Goal: Information Seeking & Learning: Learn about a topic

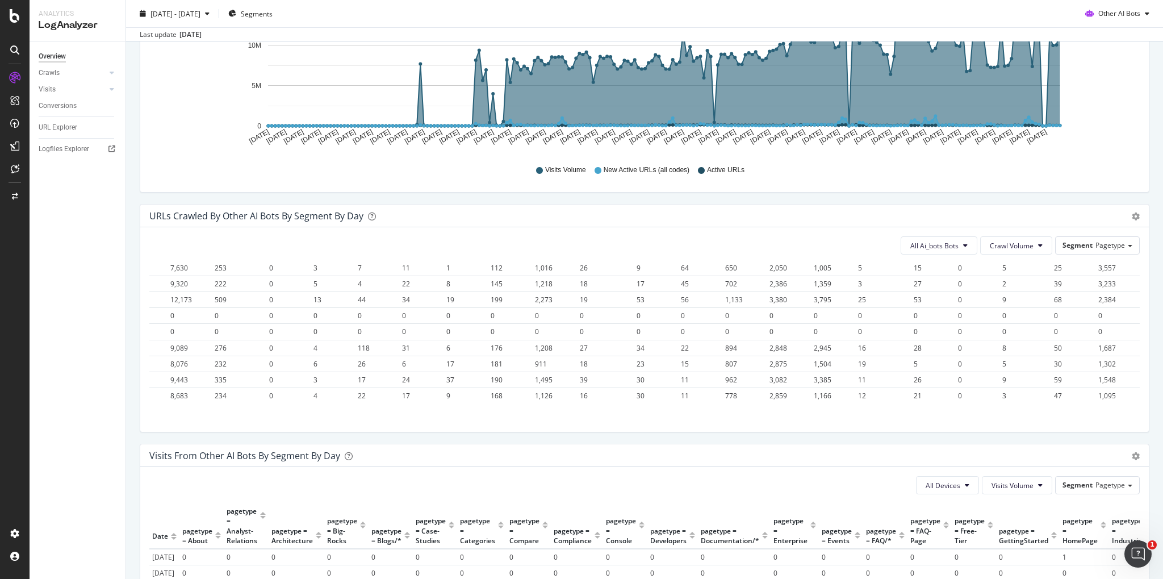
scroll to position [3582, 1245]
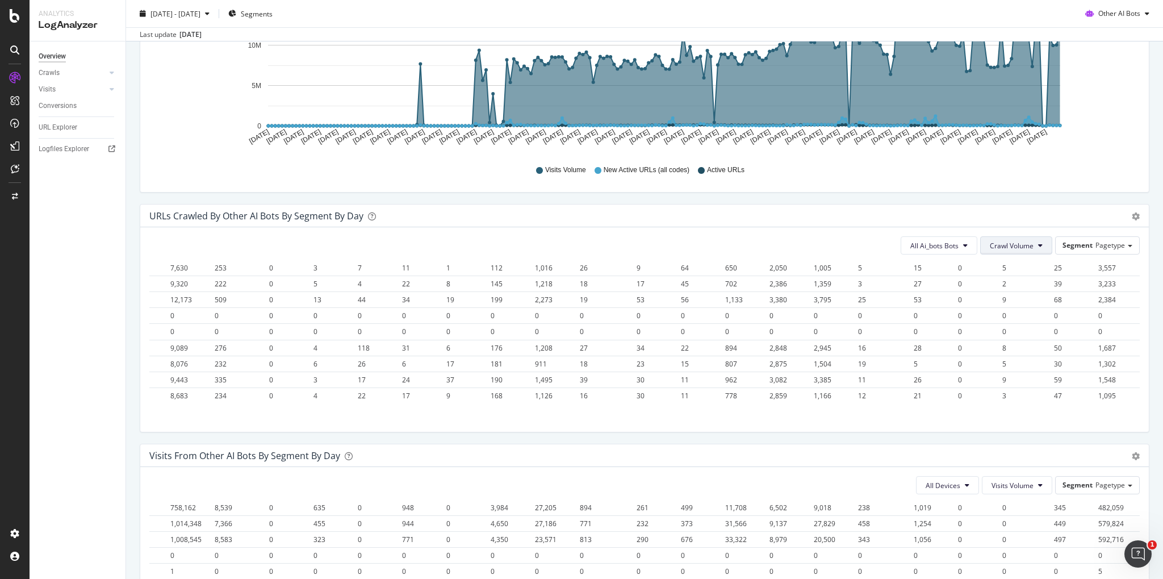
click at [1042, 244] on icon at bounding box center [1040, 245] width 5 height 7
click at [1022, 288] on span "Unique URLs" at bounding box center [1012, 289] width 45 height 10
click at [1118, 236] on span "Timeline (by Value)" at bounding box center [1102, 238] width 91 height 15
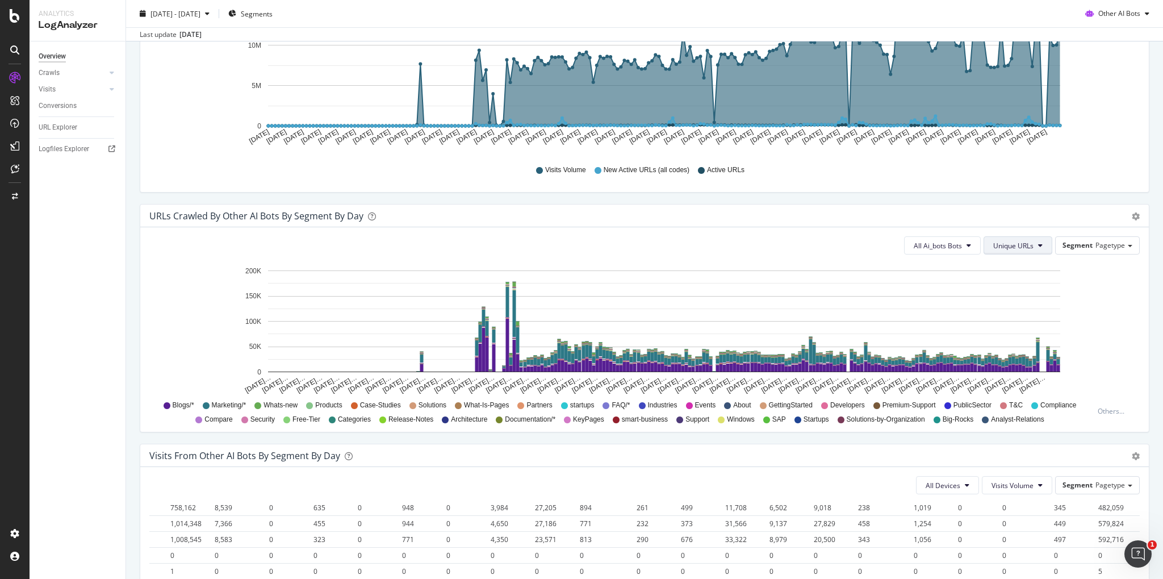
click at [1043, 243] on icon at bounding box center [1040, 245] width 5 height 7
click at [1022, 269] on span "Crawl Volume" at bounding box center [1016, 268] width 44 height 10
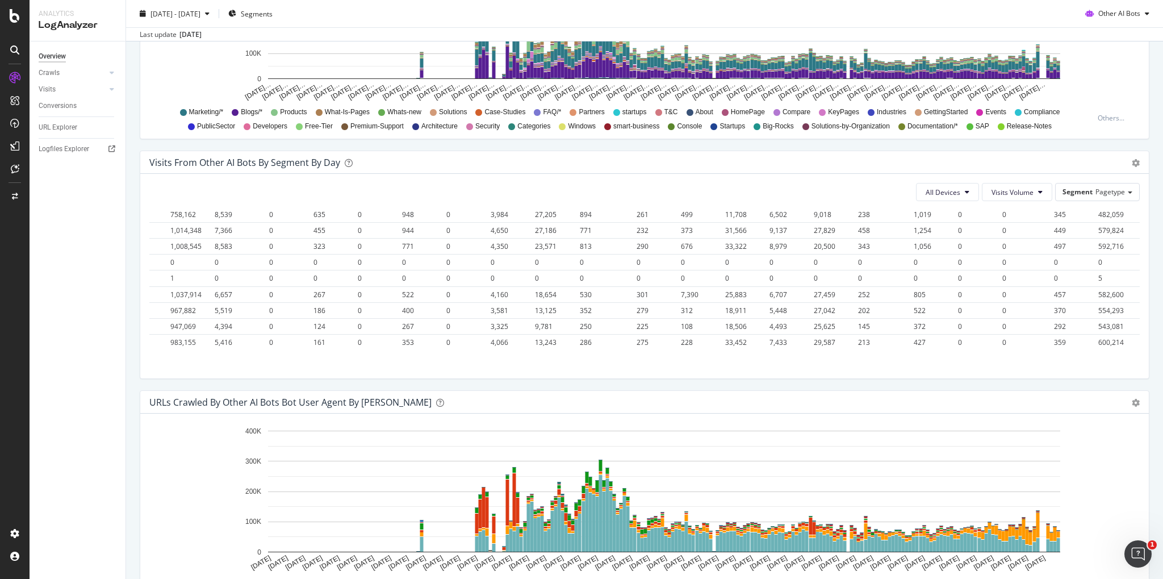
scroll to position [753, 0]
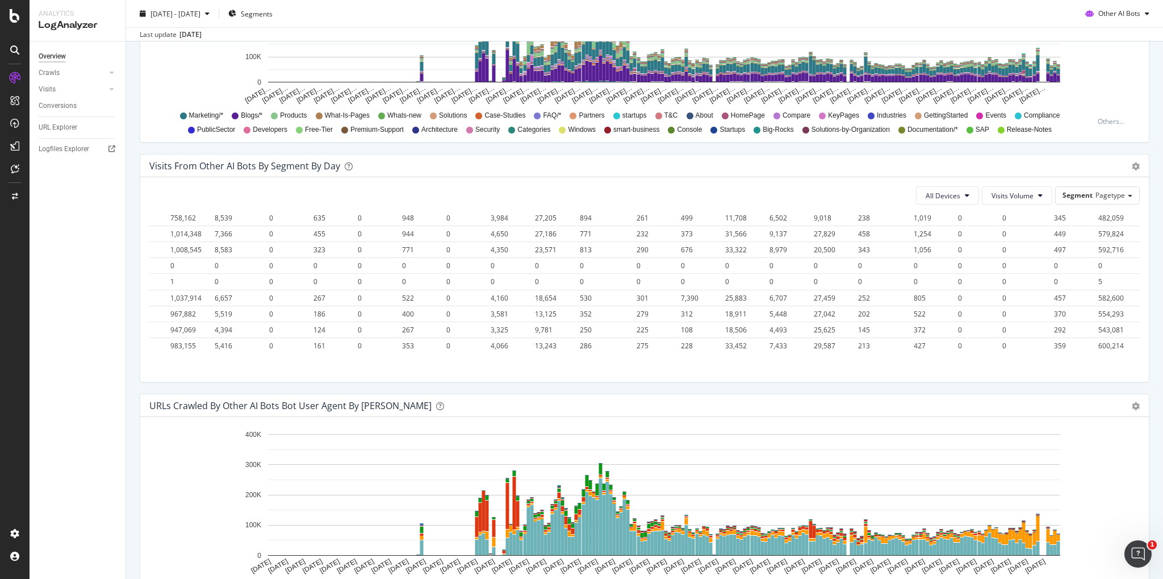
click at [1138, 162] on div "Timeline (by Value) Table" at bounding box center [1136, 165] width 8 height 11
click at [1102, 186] on span "Timeline (by Value)" at bounding box center [1102, 188] width 91 height 15
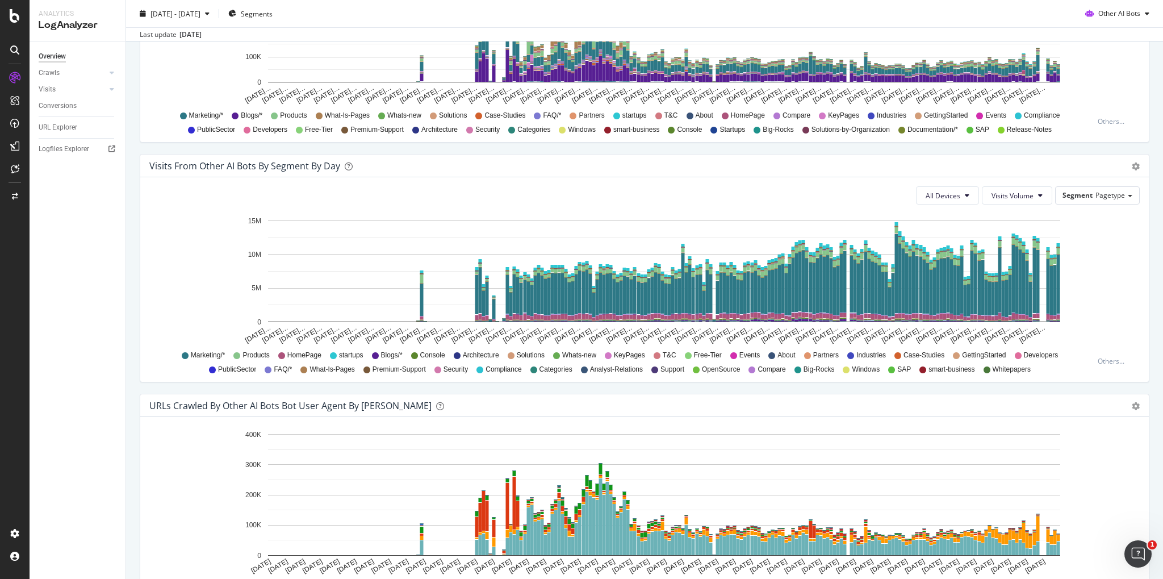
click at [108, 18] on div "Analytics" at bounding box center [78, 14] width 78 height 10
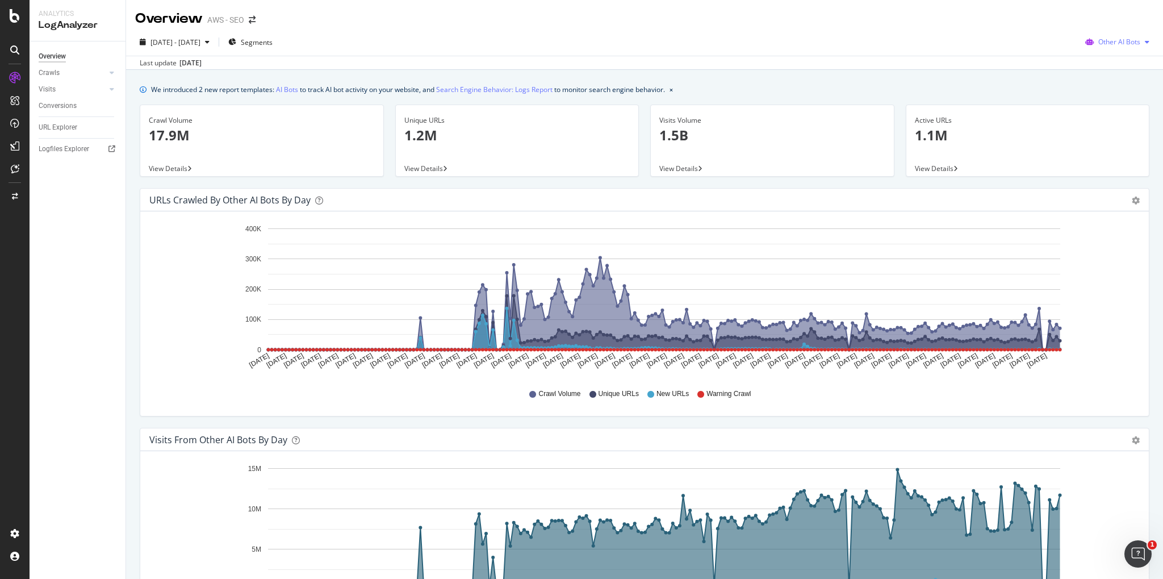
click at [1127, 45] on span "Other AI Bots" at bounding box center [1119, 42] width 42 height 10
click at [1117, 107] on span "OpenAI" at bounding box center [1126, 107] width 44 height 10
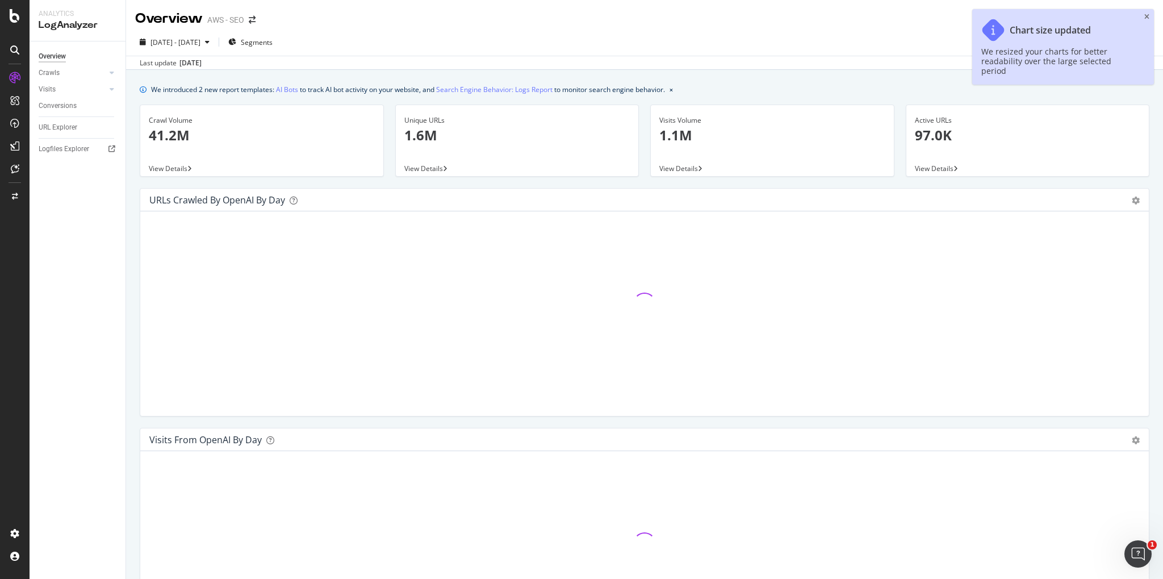
click at [1149, 16] on div "Chart size updated We resized your charts for better readability over the large…" at bounding box center [1063, 47] width 182 height 76
click at [1146, 17] on icon "close toast" at bounding box center [1146, 17] width 5 height 7
click at [1147, 16] on div "Overview AWS - SEO" at bounding box center [644, 14] width 1037 height 28
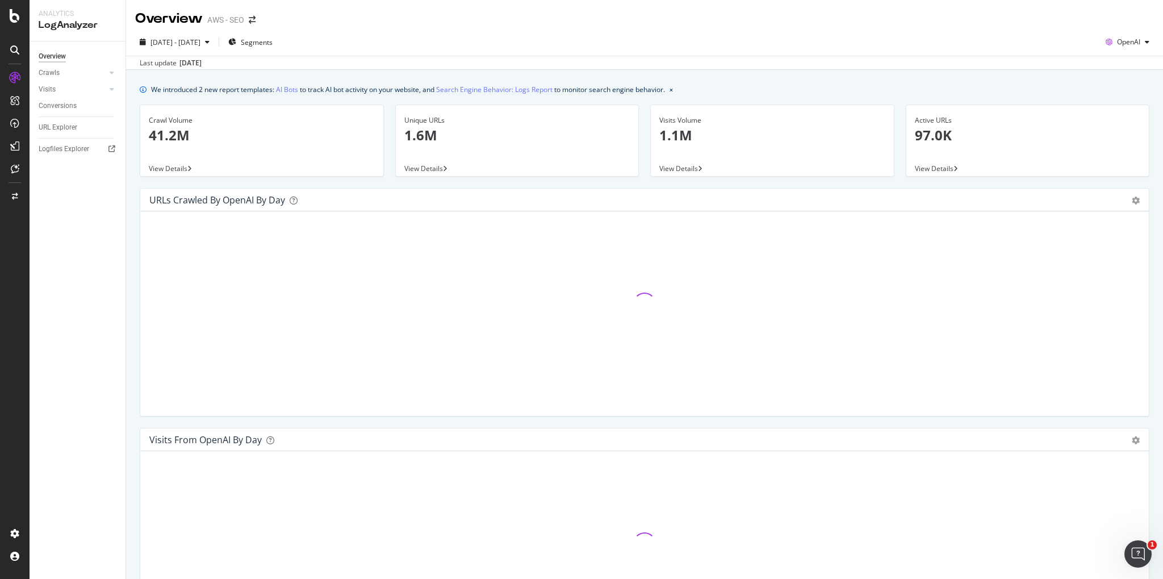
click at [903, 31] on div "2025 Jan. 1st - 2025 Aug. 18th Segments OpenAI Last update Aug. 20, 2025" at bounding box center [644, 48] width 1037 height 41
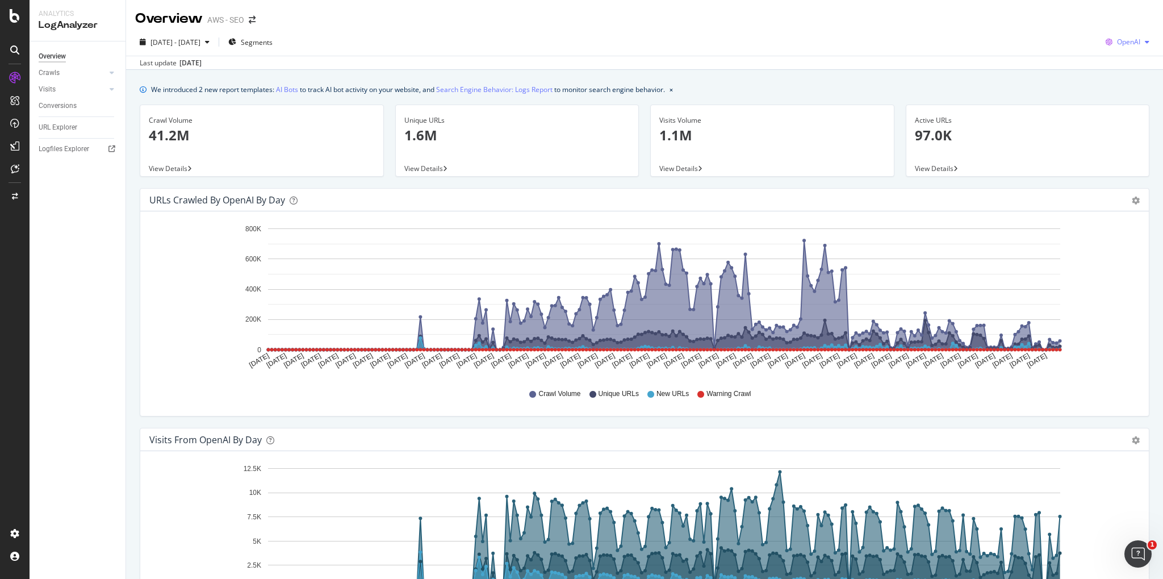
click at [1151, 43] on div "button" at bounding box center [1147, 42] width 14 height 7
click at [1026, 39] on div "2025 Jan. 1st - 2025 Aug. 18th Segments OpenAI" at bounding box center [644, 44] width 1037 height 23
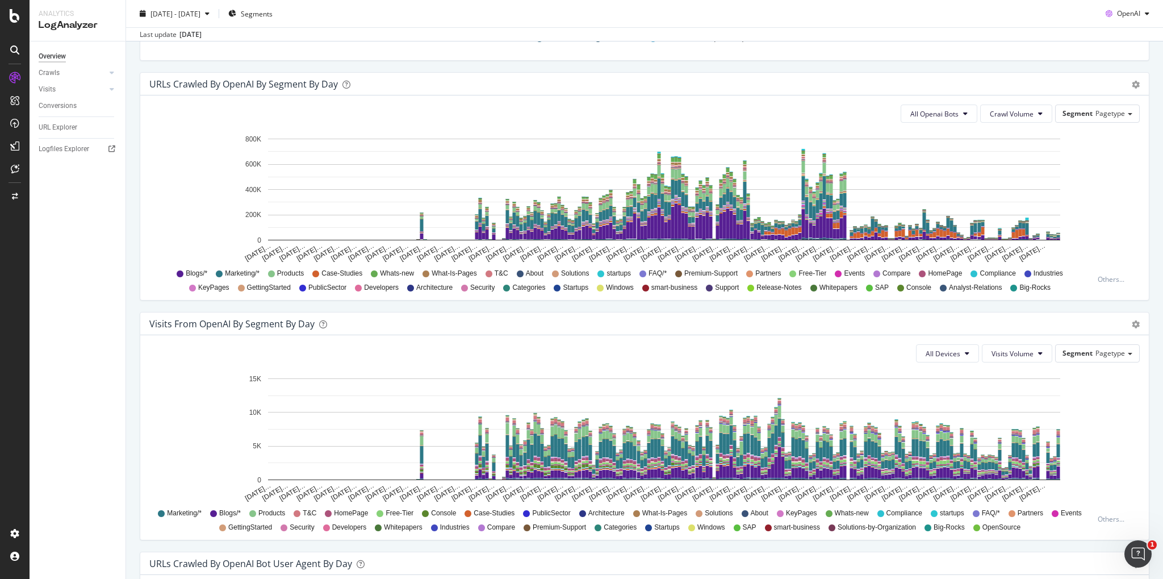
scroll to position [637, 0]
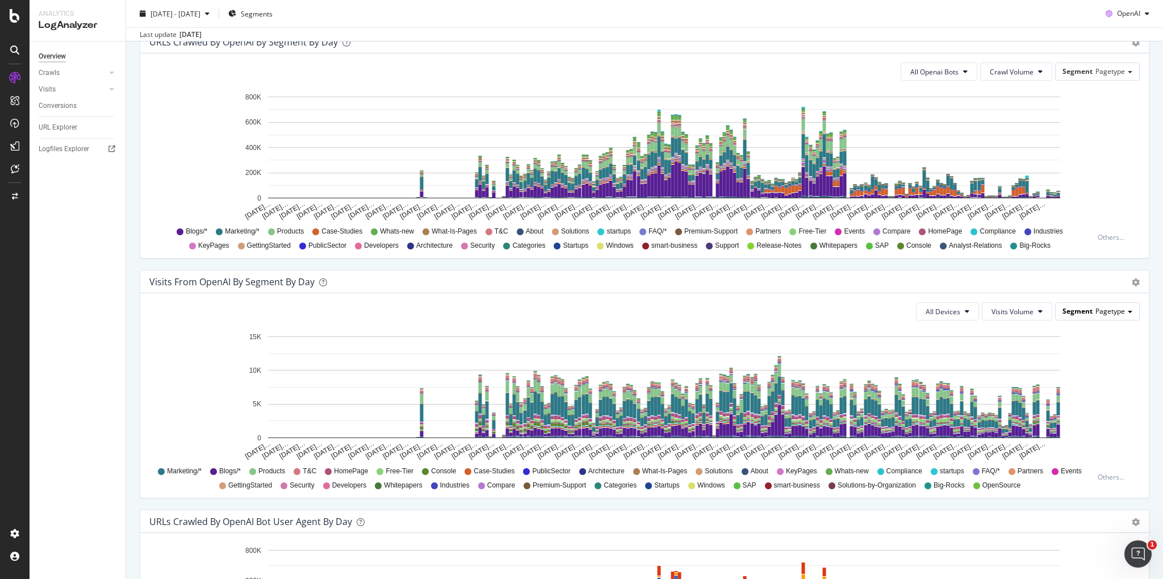
click at [1127, 311] on div "Segment Pagetype" at bounding box center [1097, 311] width 83 height 16
click at [1088, 328] on span "Table" at bounding box center [1102, 324] width 91 height 15
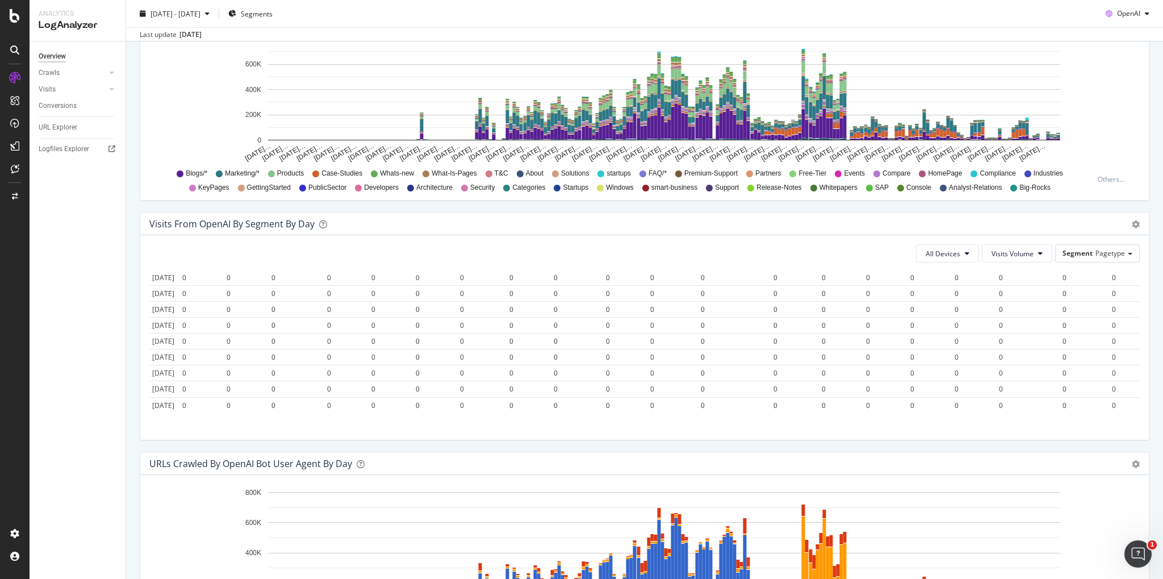
scroll to position [927, 0]
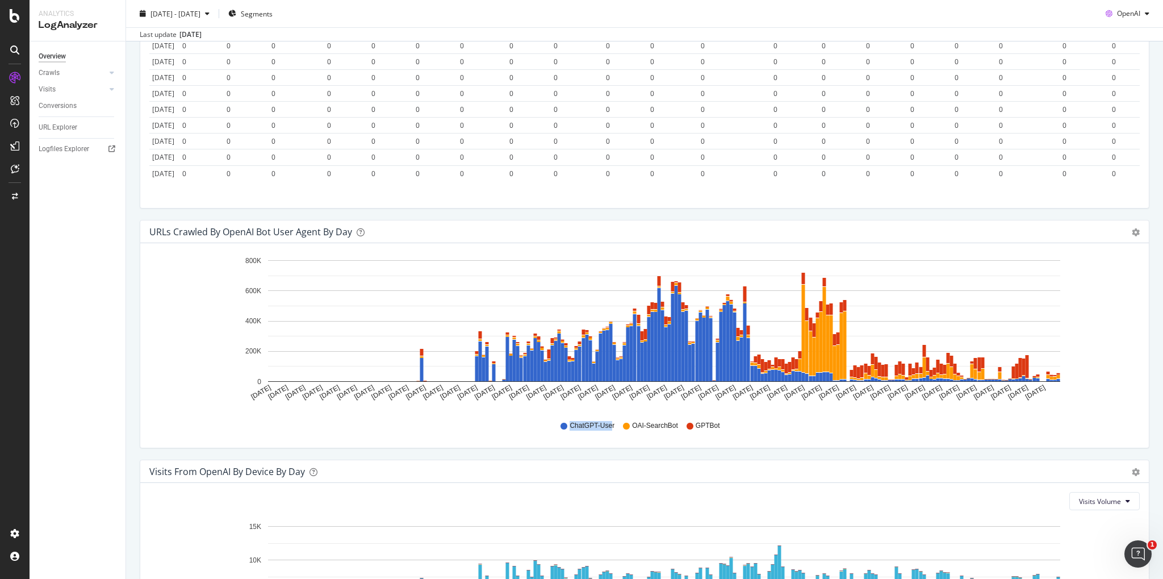
drag, startPoint x: 570, startPoint y: 427, endPoint x: 613, endPoint y: 428, distance: 43.2
click at [613, 428] on span "ChatGPT-User" at bounding box center [592, 426] width 45 height 10
drag, startPoint x: 633, startPoint y: 425, endPoint x: 680, endPoint y: 427, distance: 47.2
click at [678, 427] on span "OAI-SearchBot" at bounding box center [655, 426] width 46 height 10
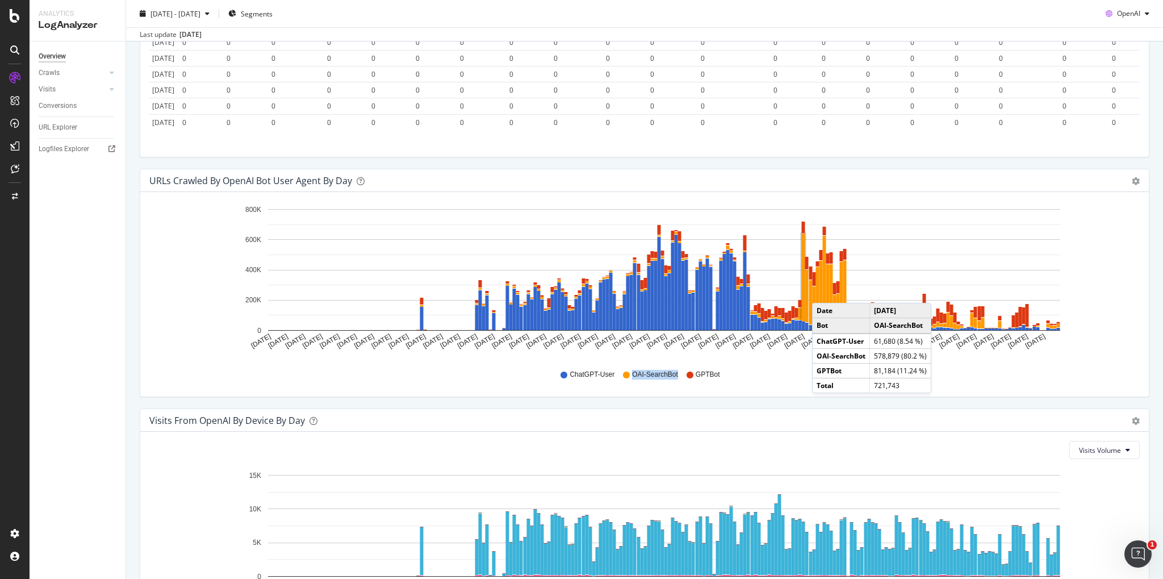
scroll to position [971, 0]
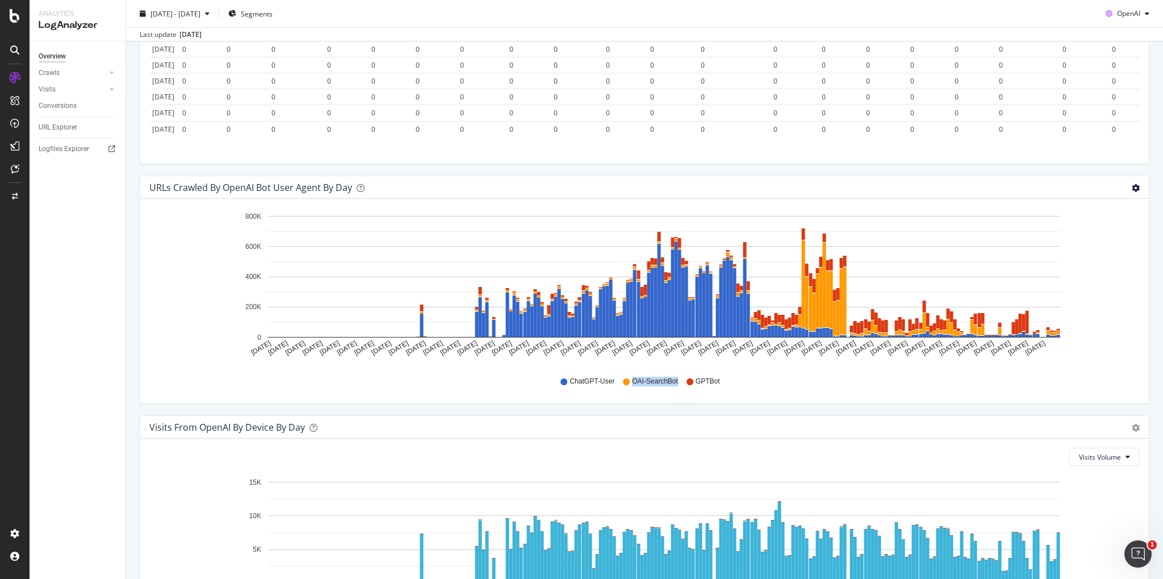
click at [984, 170] on div "Visits from OpenAI By Segment By Day Timeline (by Value) Table All Devices Visi…" at bounding box center [644, 56] width 1021 height 240
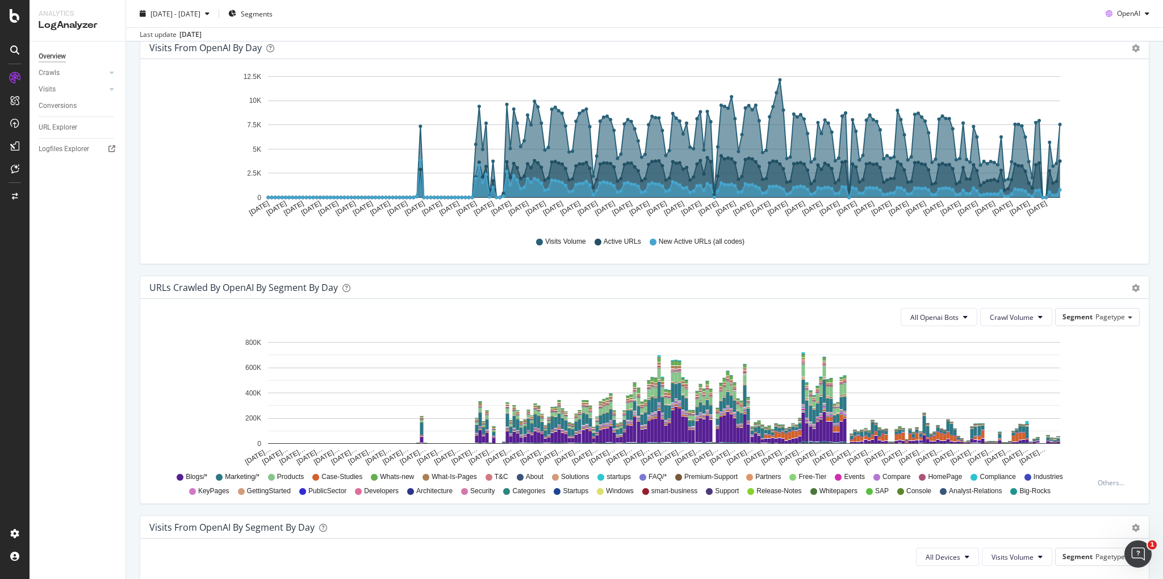
scroll to position [566, 0]
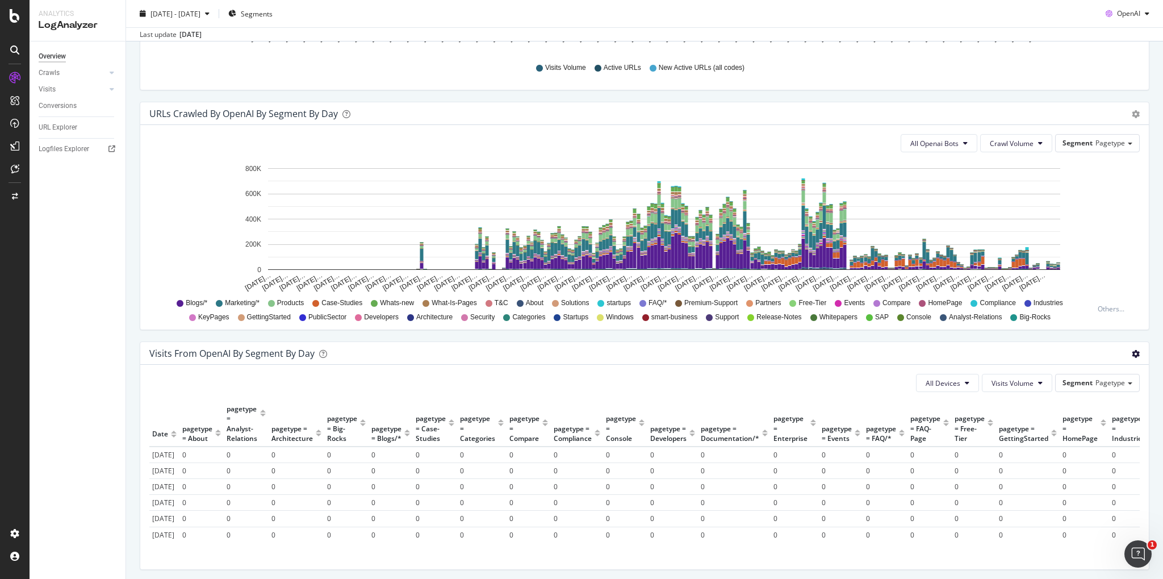
click at [1115, 372] on span "Timeline (by Value)" at bounding box center [1102, 375] width 91 height 15
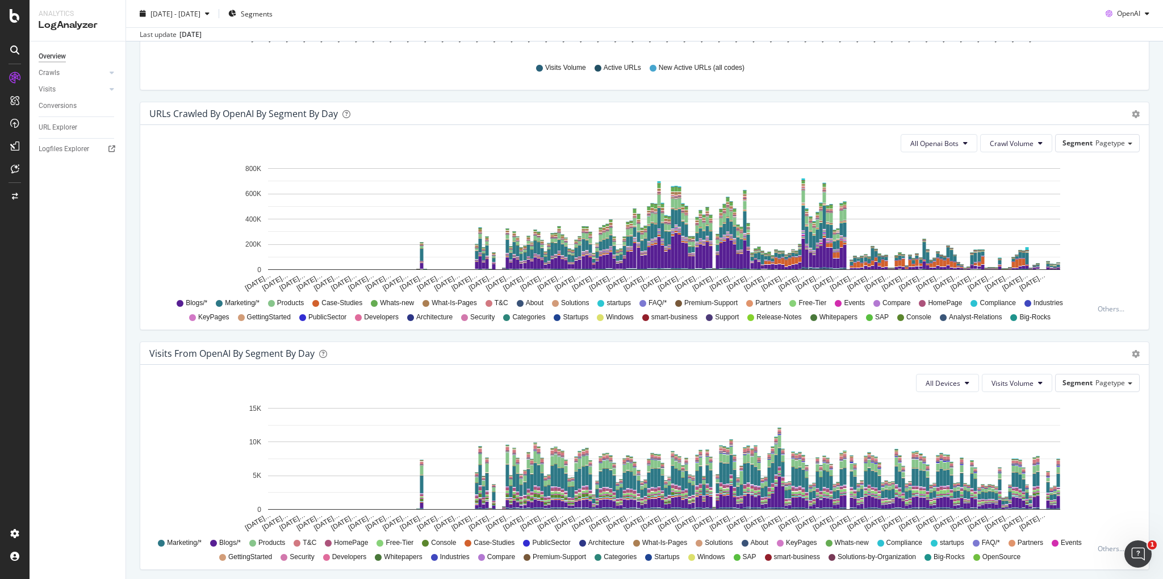
scroll to position [508, 0]
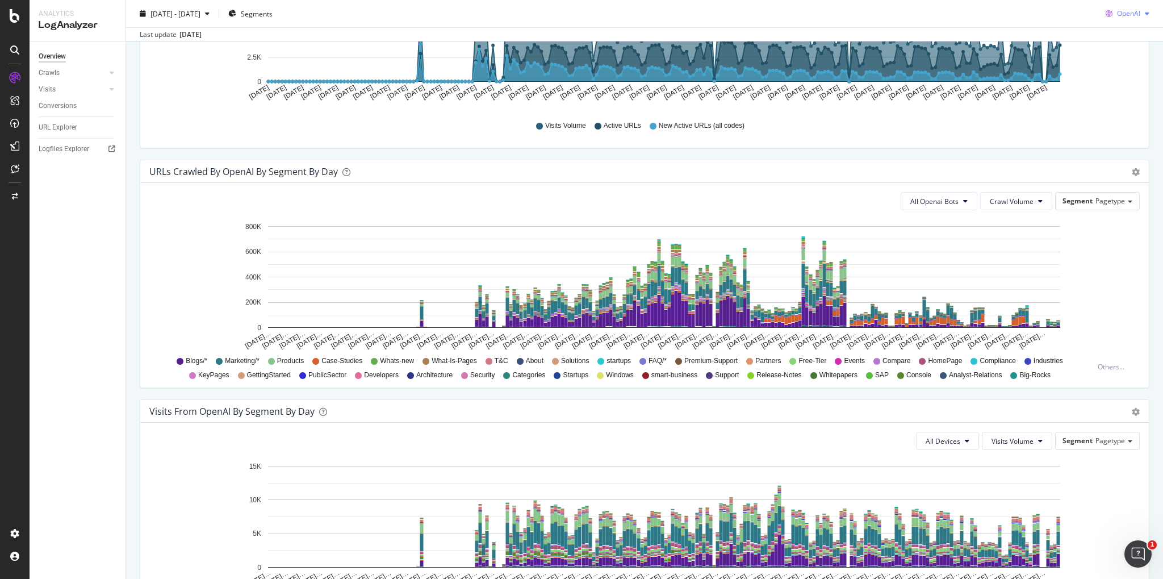
click at [1143, 10] on div "OpenAI" at bounding box center [1127, 13] width 53 height 17
click at [1133, 98] on span "Other AI Bots" at bounding box center [1129, 99] width 42 height 10
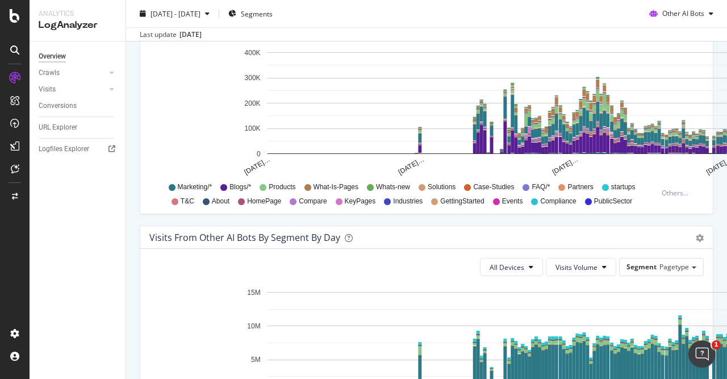
scroll to position [680, 0]
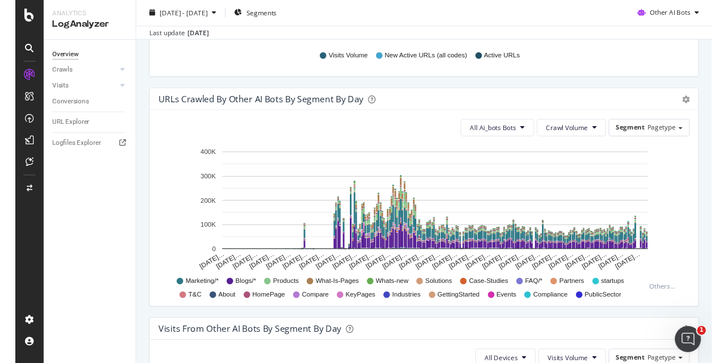
scroll to position [577, 0]
